Goal: Use online tool/utility

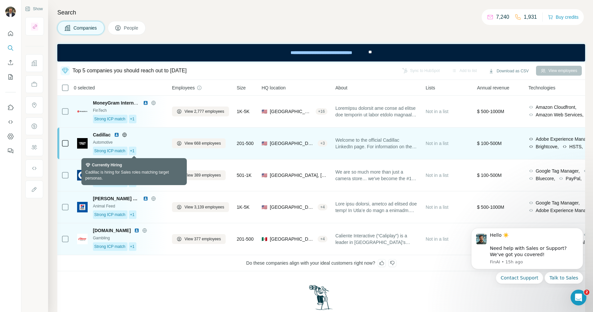
click at [133, 151] on span "+1" at bounding box center [132, 151] width 5 height 6
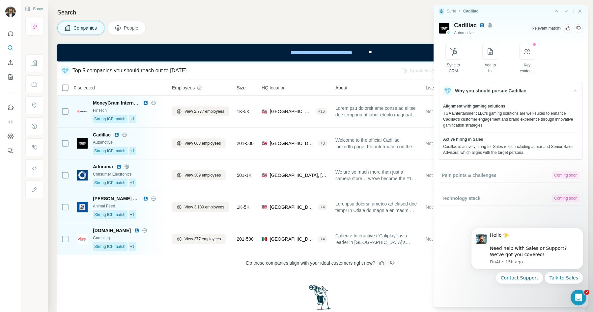
click at [166, 292] on div "Not your cup of tea? Run new search" at bounding box center [320, 311] width 527 height 78
click at [581, 11] on icon "Close side panel" at bounding box center [579, 11] width 5 height 5
